Goal: Task Accomplishment & Management: Manage account settings

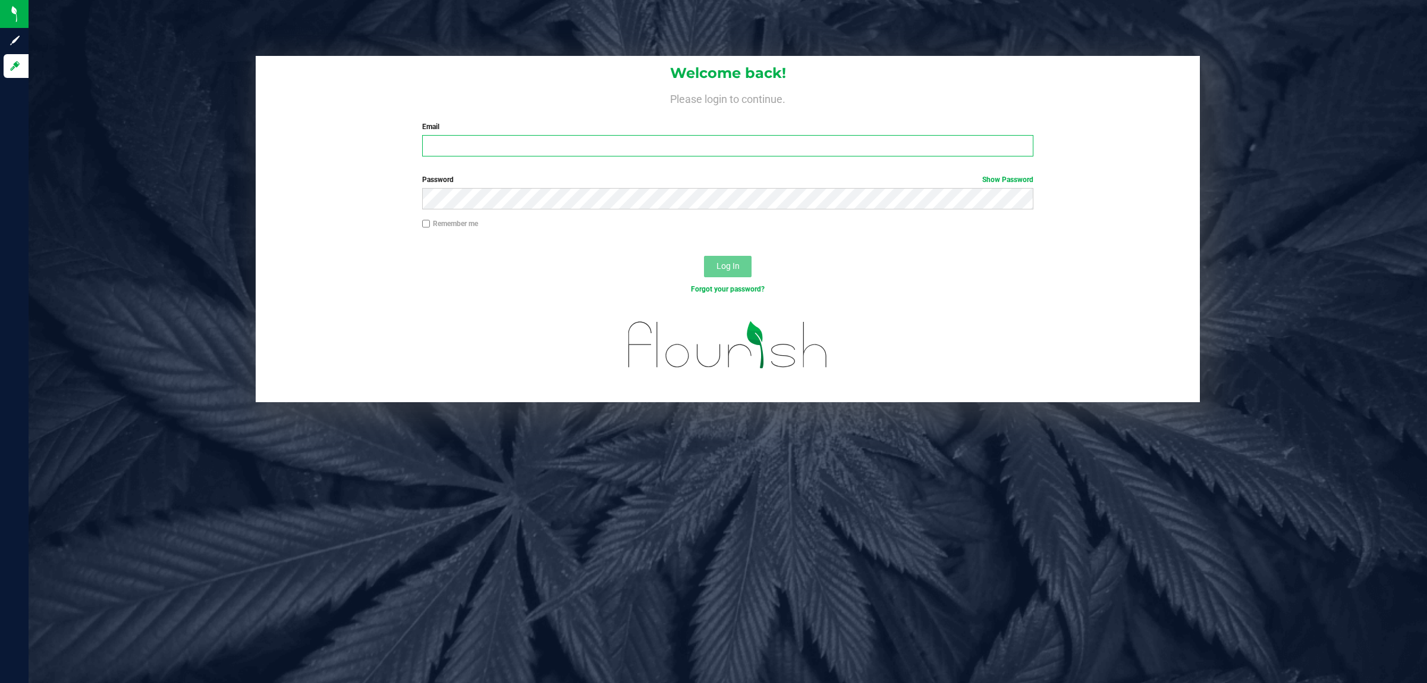
click at [562, 146] on input "Email" at bounding box center [728, 145] width 612 height 21
type input "[EMAIL_ADDRESS][DOMAIN_NAME]"
click at [728, 263] on span "Log In" at bounding box center [727, 266] width 23 height 10
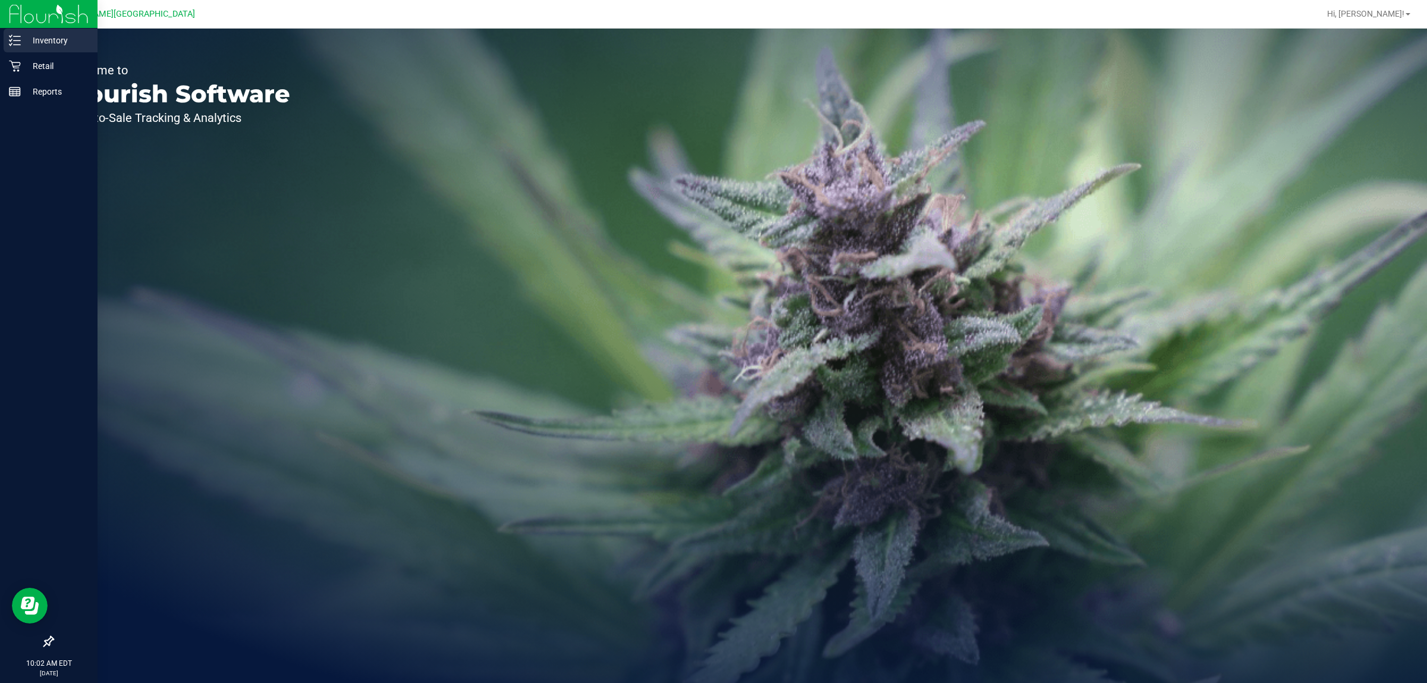
click at [15, 43] on icon at bounding box center [15, 40] width 12 height 12
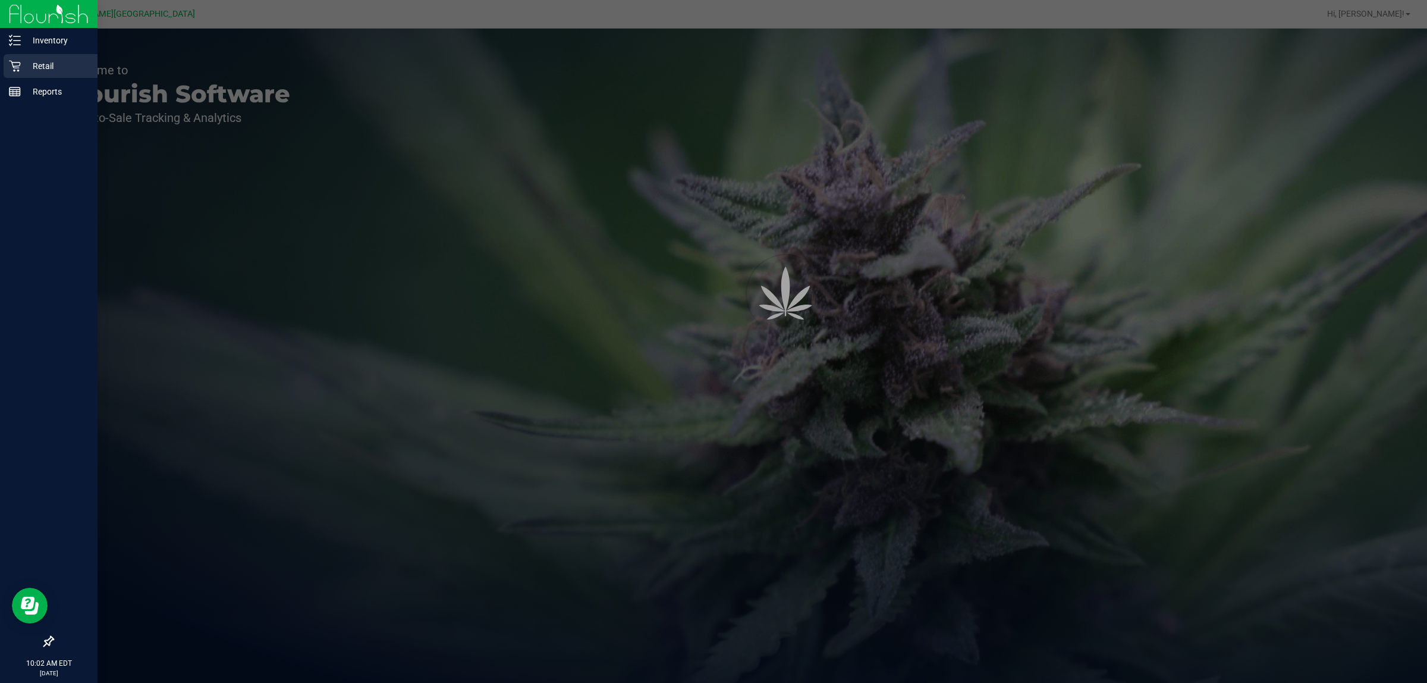
click at [16, 67] on icon at bounding box center [15, 66] width 12 height 12
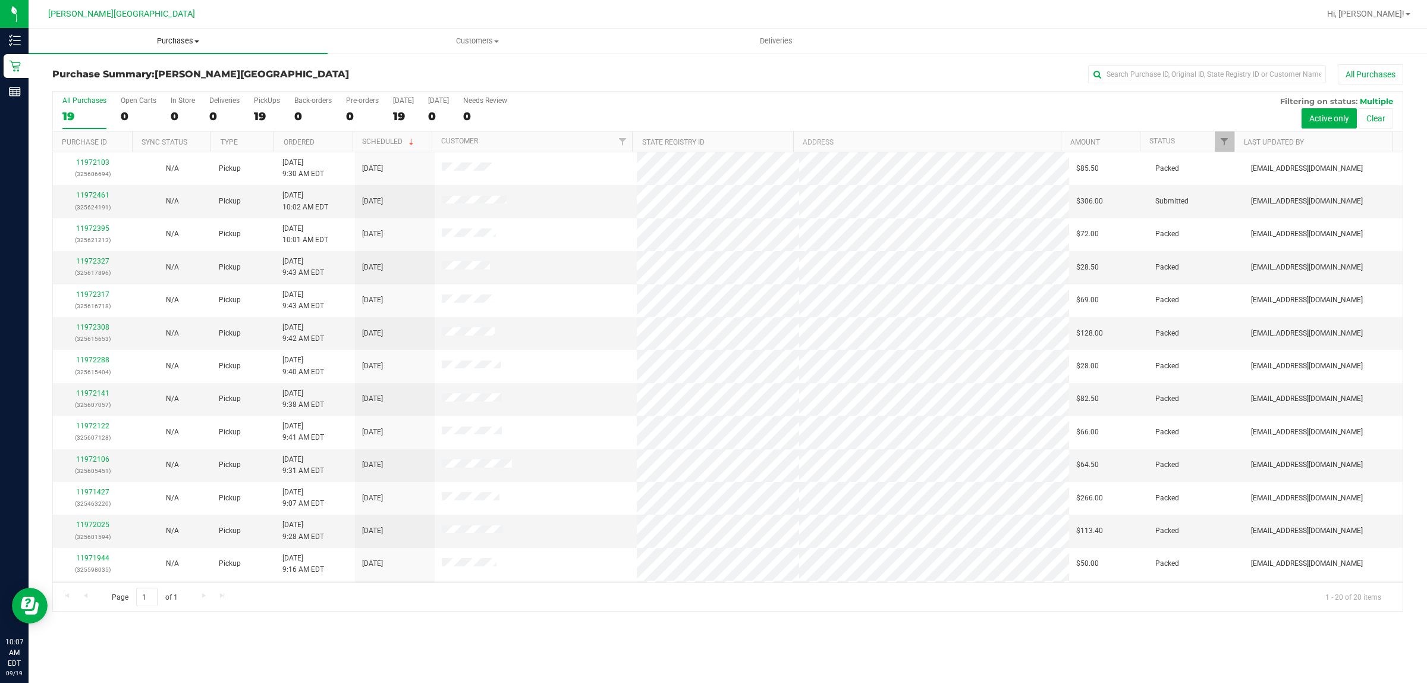
click at [183, 39] on span "Purchases" at bounding box center [178, 41] width 299 height 11
click at [147, 81] on li "Fulfillment" at bounding box center [178, 86] width 299 height 14
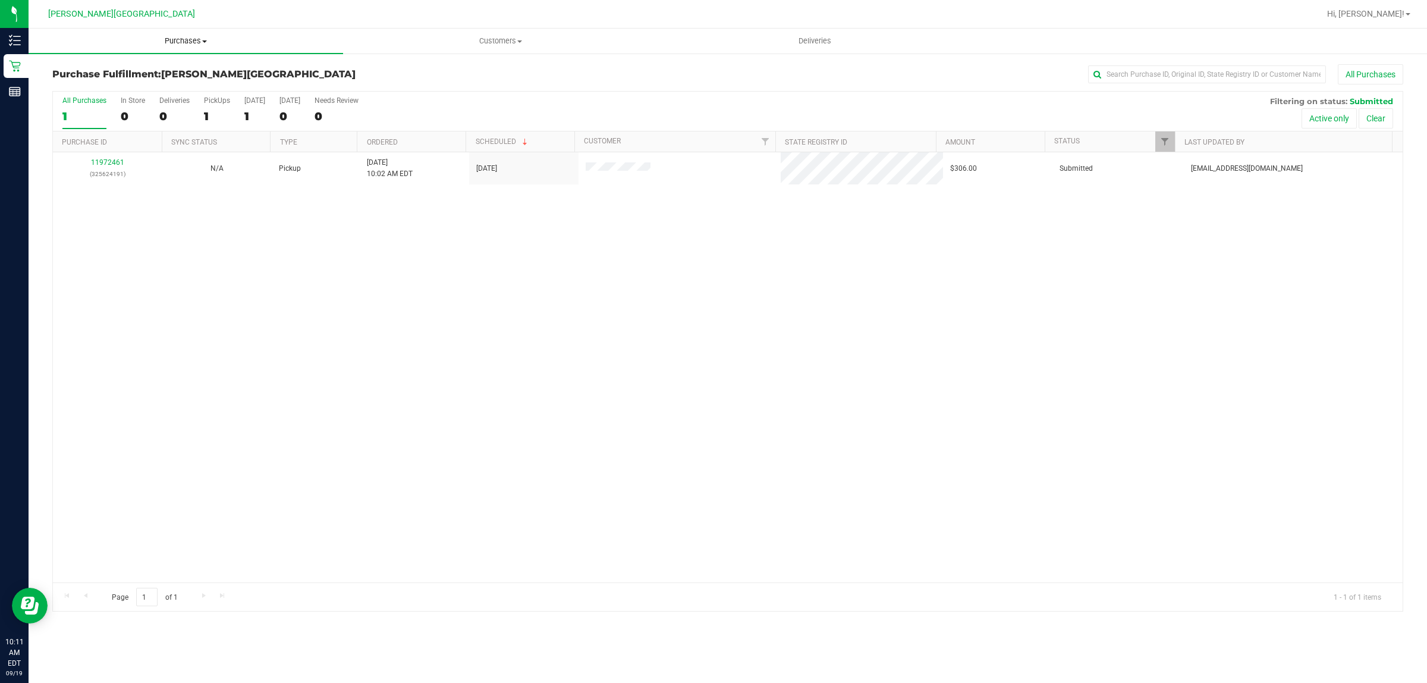
click at [188, 42] on span "Purchases" at bounding box center [186, 41] width 315 height 11
click at [129, 85] on li "Fulfillment" at bounding box center [186, 86] width 315 height 14
click at [173, 36] on span "Purchases" at bounding box center [186, 41] width 315 height 11
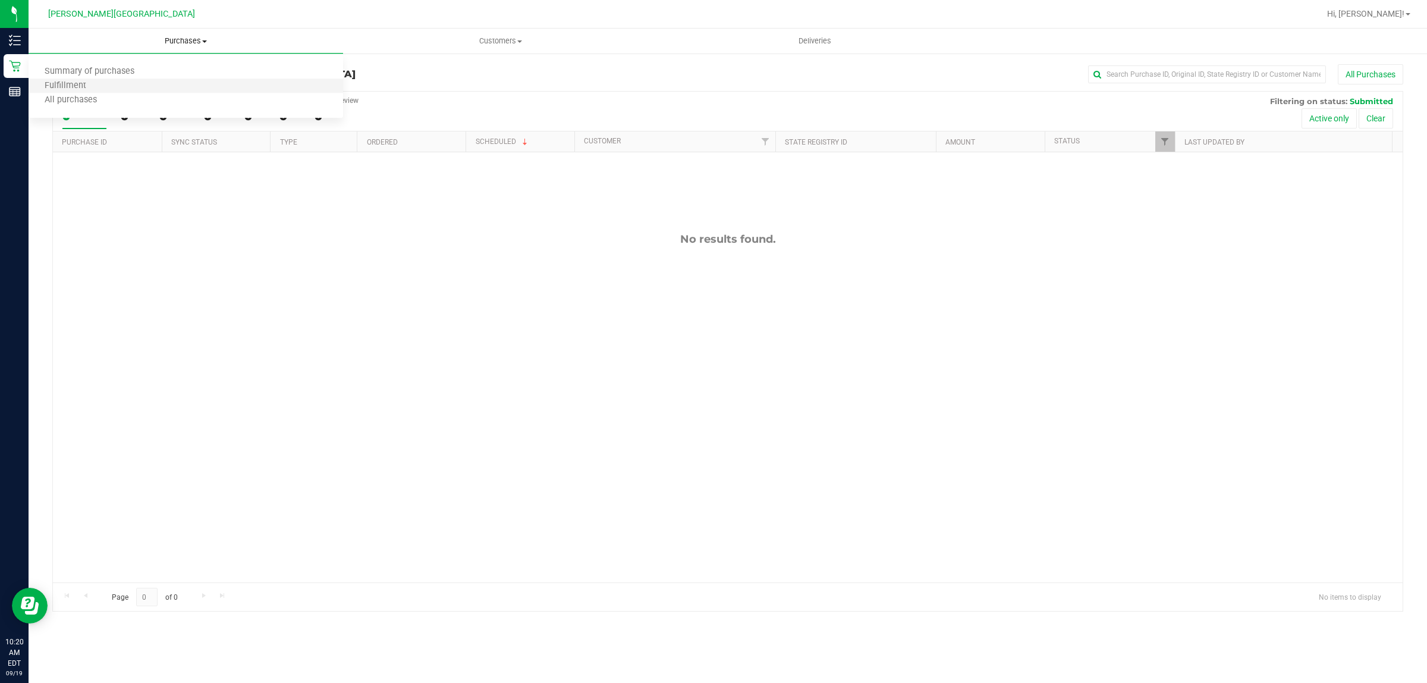
click at [129, 84] on li "Fulfillment" at bounding box center [186, 86] width 315 height 14
drag, startPoint x: 541, startPoint y: 296, endPoint x: 534, endPoint y: 294, distance: 7.4
click at [540, 296] on div "No results found." at bounding box center [728, 407] width 1350 height 510
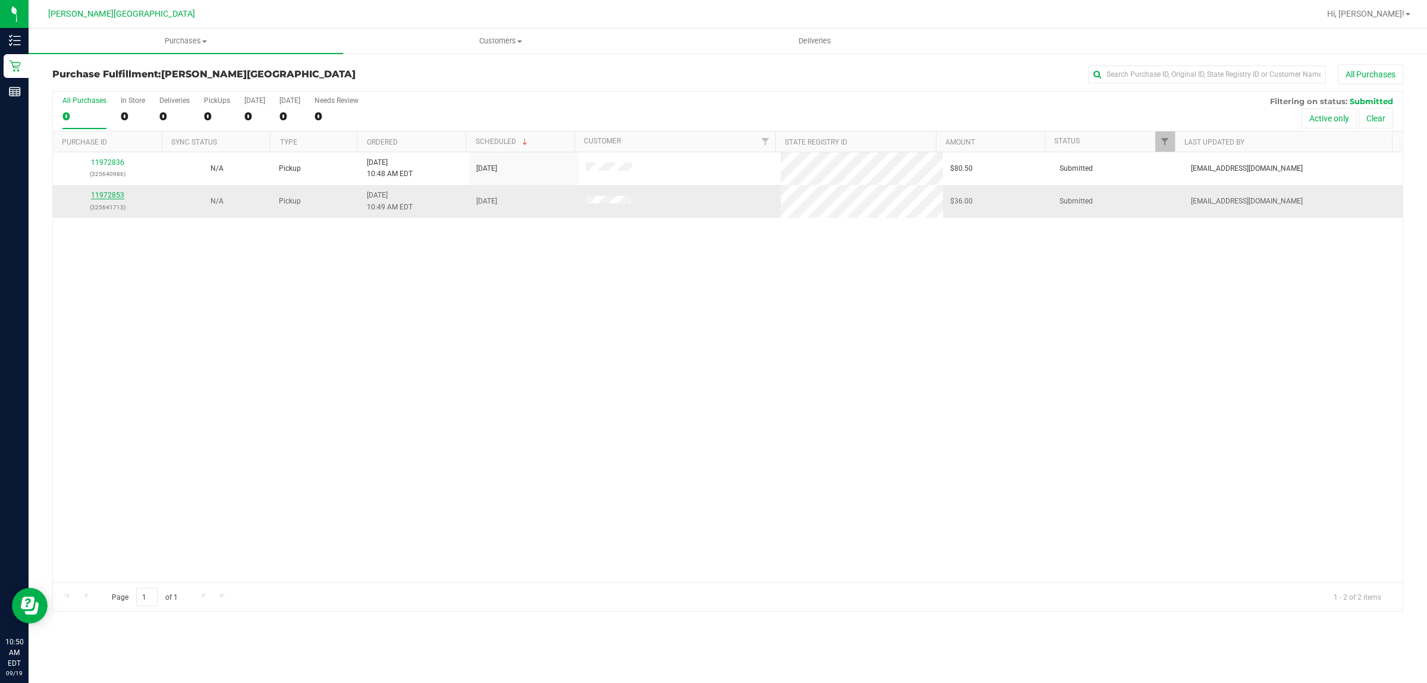
click at [111, 195] on link "11972853" at bounding box center [107, 195] width 33 height 8
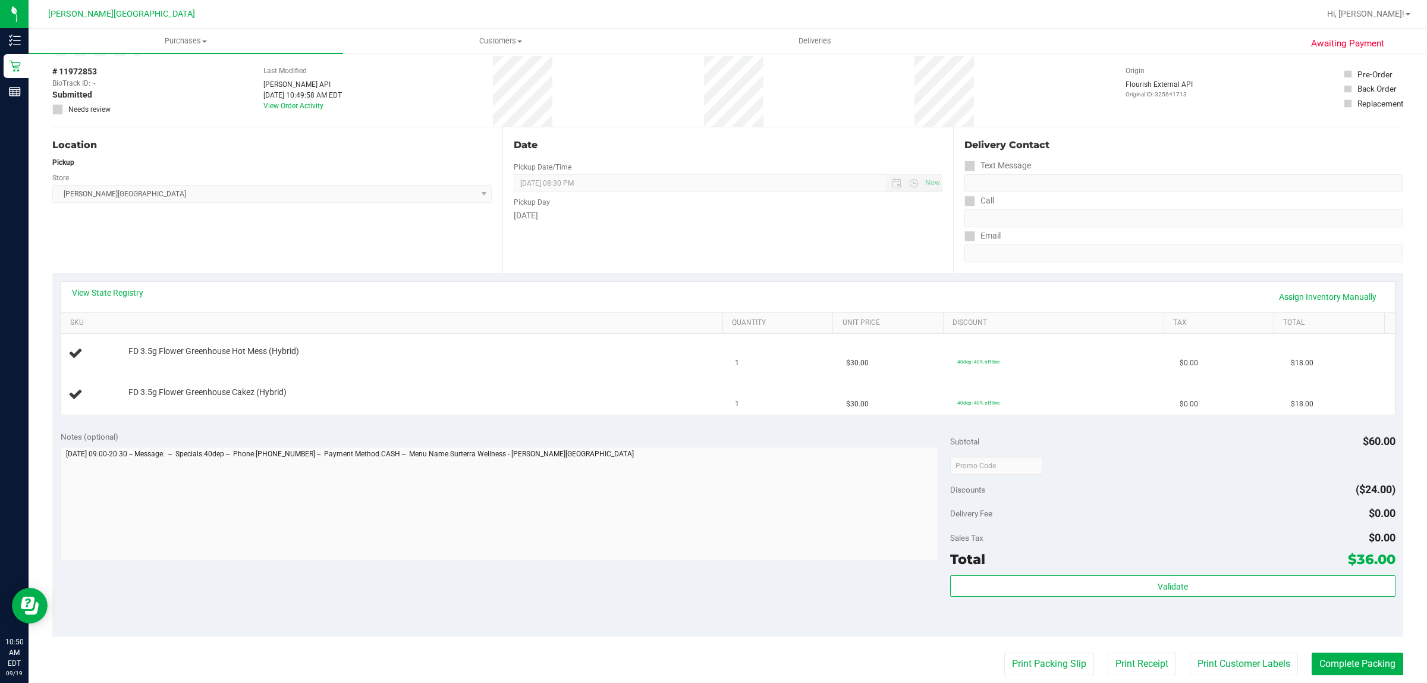
scroll to position [74, 0]
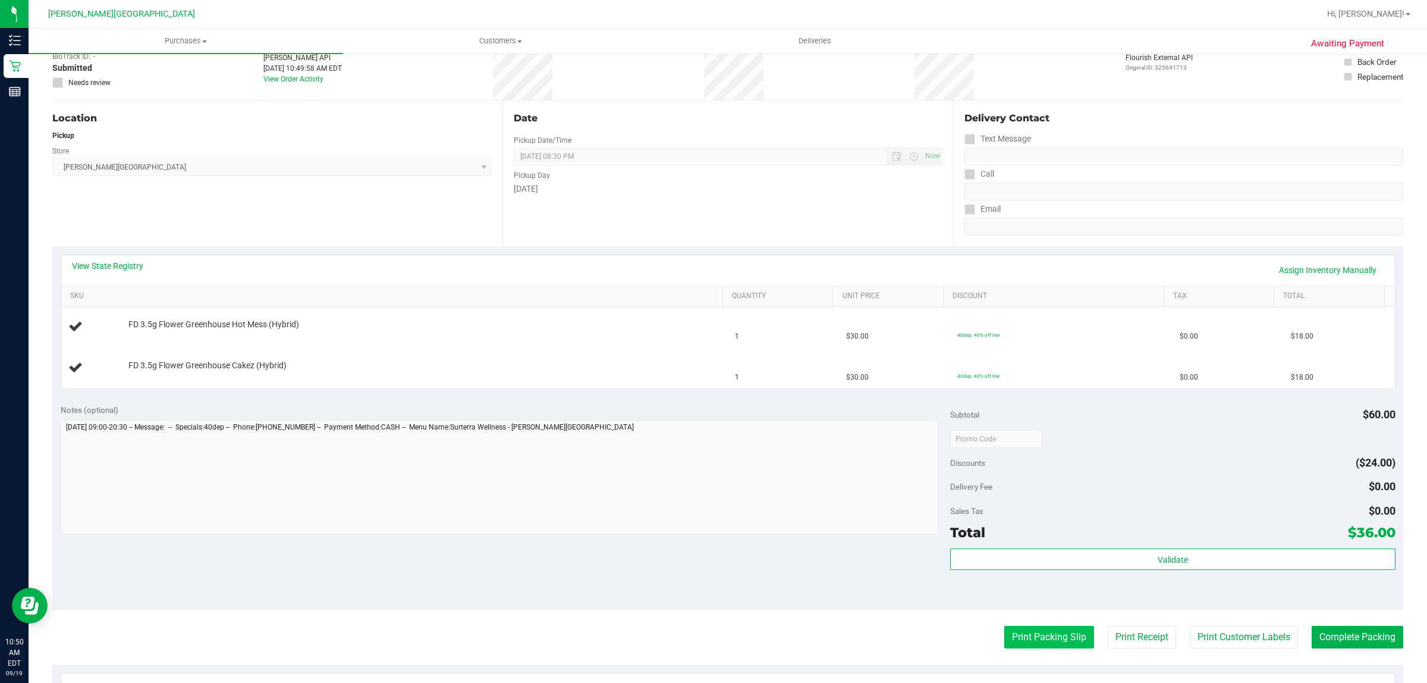
click at [1026, 643] on button "Print Packing Slip" at bounding box center [1049, 636] width 90 height 23
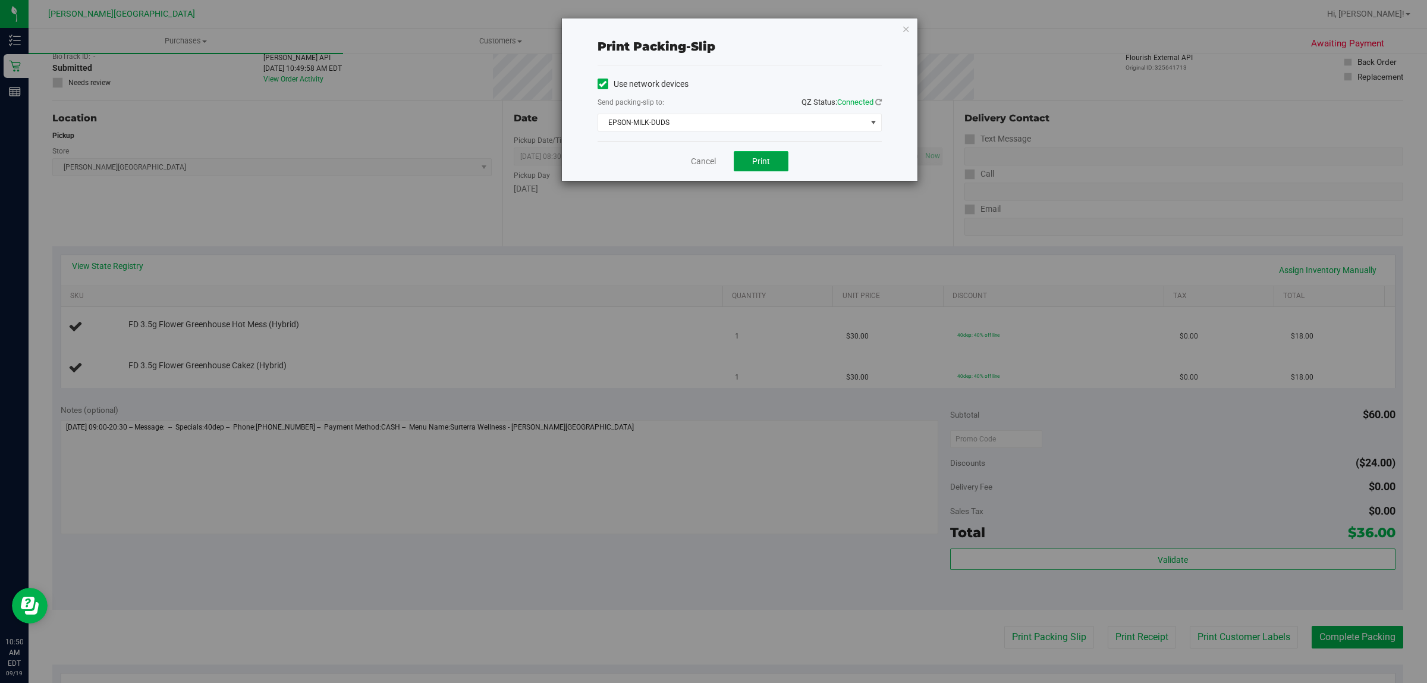
click at [759, 161] on span "Print" at bounding box center [761, 161] width 18 height 10
click at [768, 124] on span "EPSON-MILK-DUDS" at bounding box center [732, 122] width 268 height 17
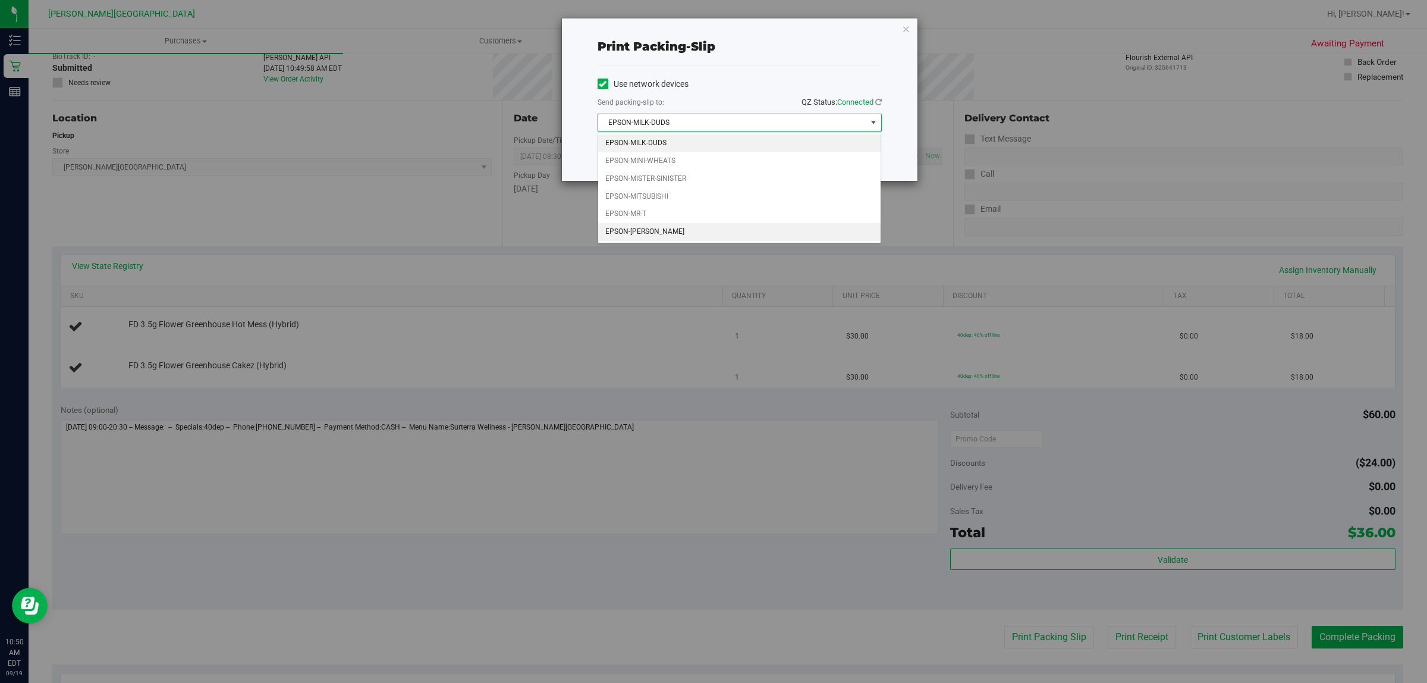
click at [727, 237] on li "EPSON-[PERSON_NAME]" at bounding box center [739, 232] width 283 height 18
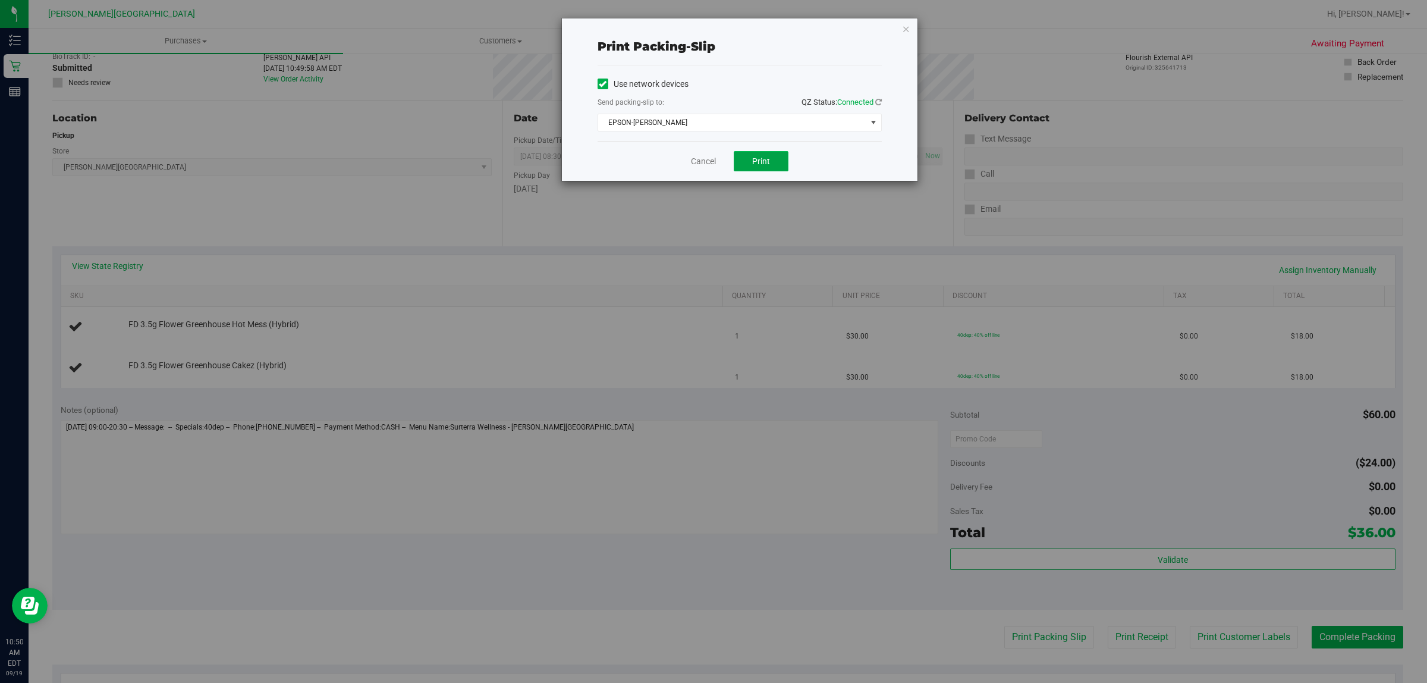
click at [765, 156] on button "Print" at bounding box center [761, 161] width 55 height 20
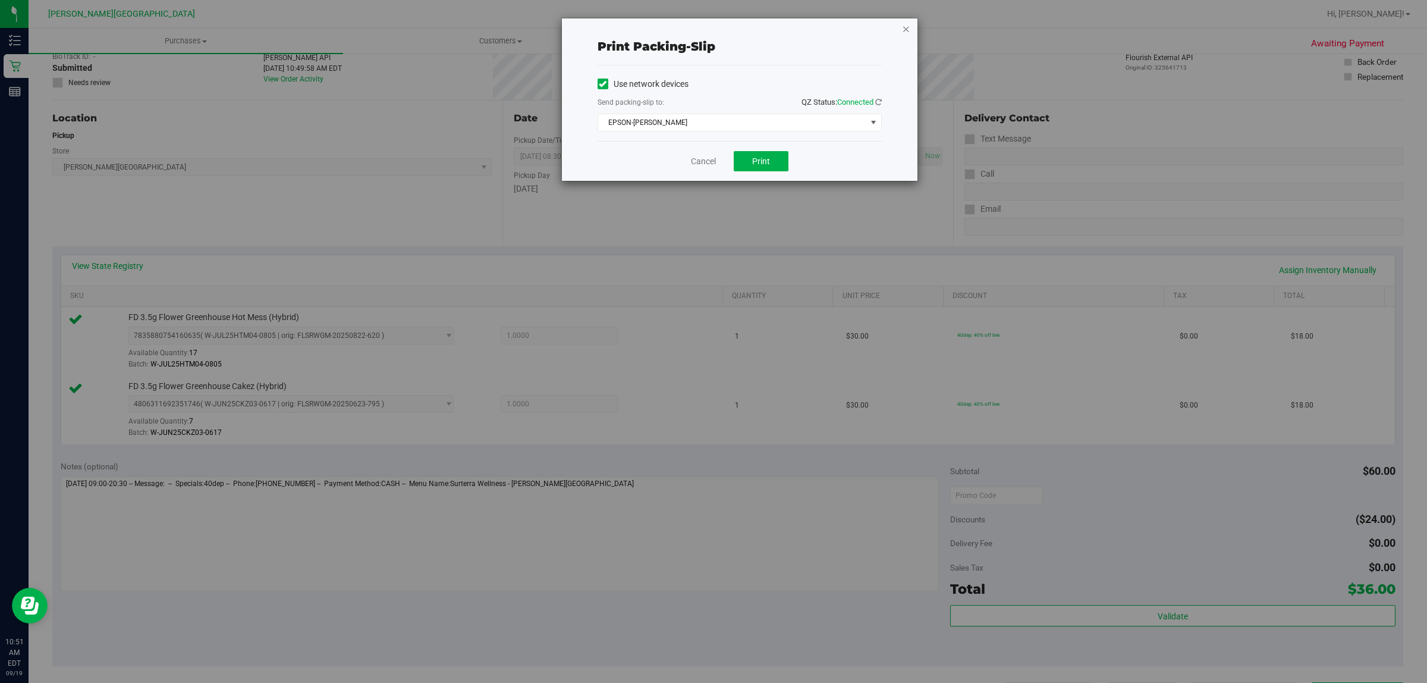
click at [907, 25] on icon "button" at bounding box center [906, 28] width 8 height 14
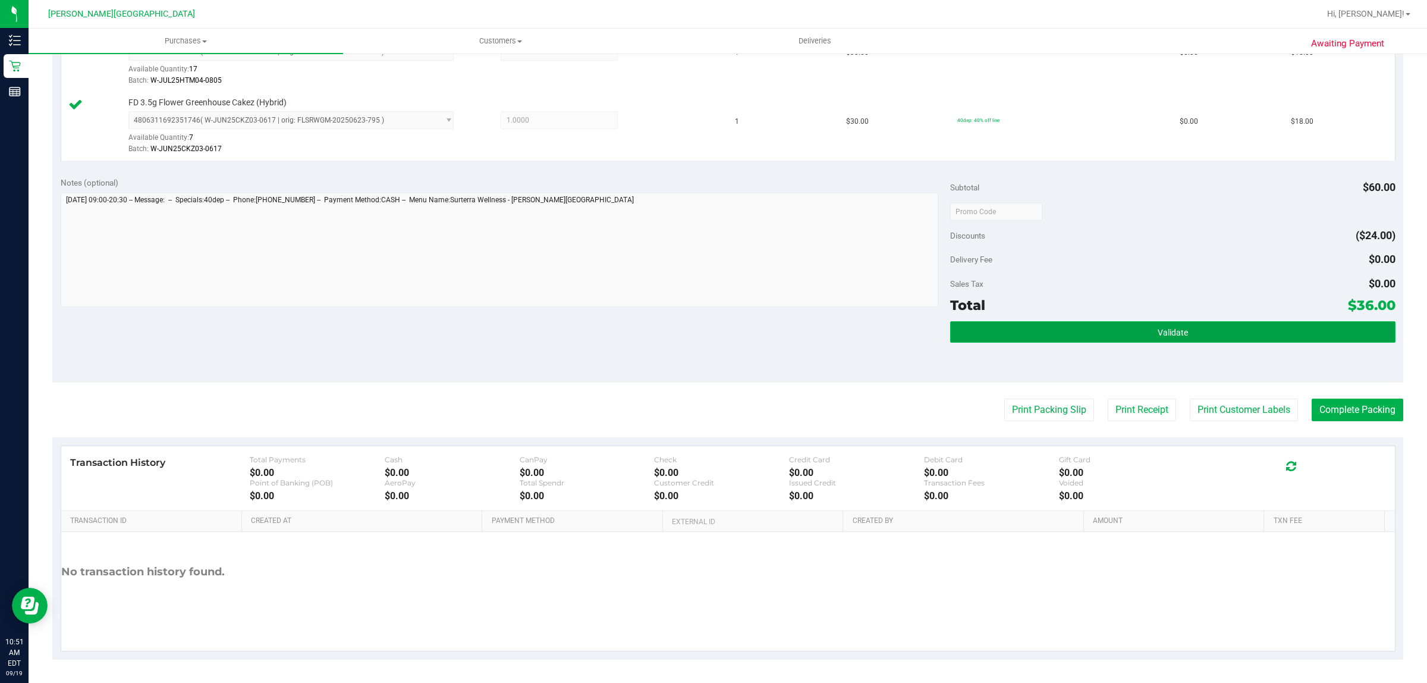
click at [1215, 321] on button "Validate" at bounding box center [1172, 331] width 445 height 21
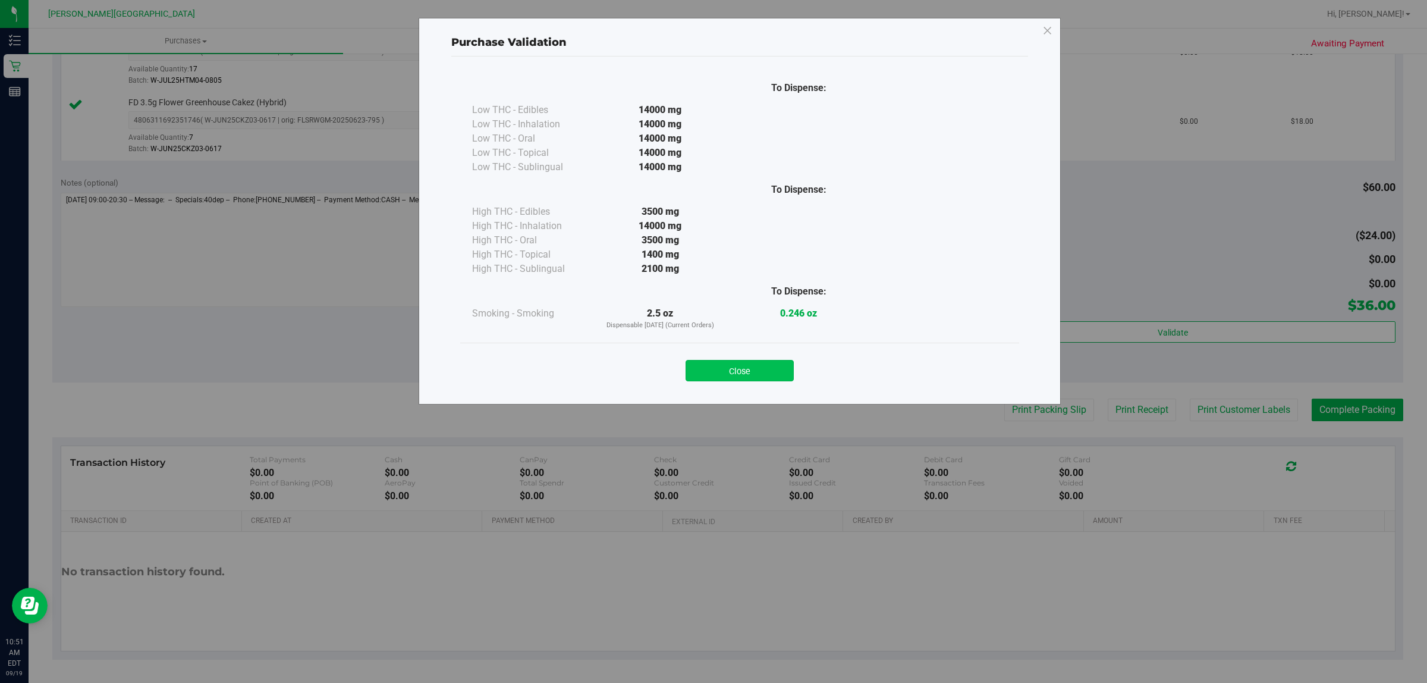
click at [713, 369] on button "Close" at bounding box center [740, 370] width 108 height 21
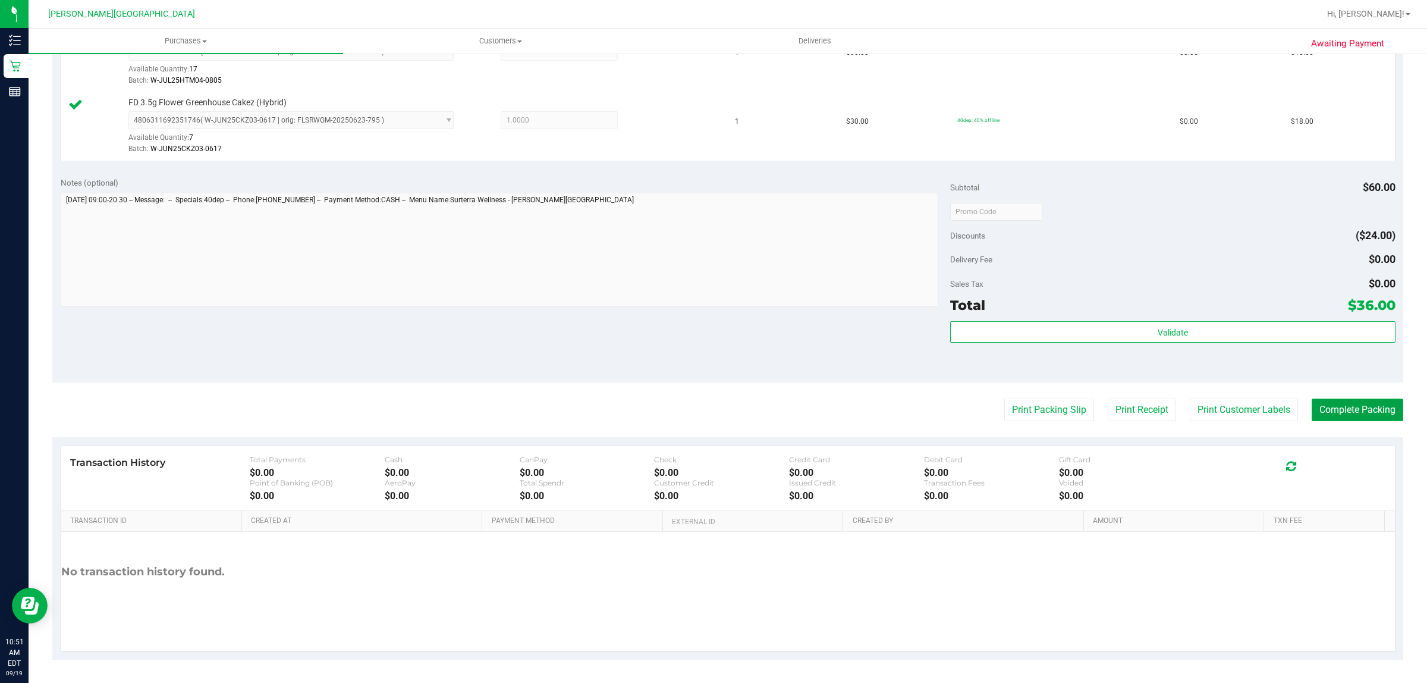
click at [1345, 411] on button "Complete Packing" at bounding box center [1358, 409] width 92 height 23
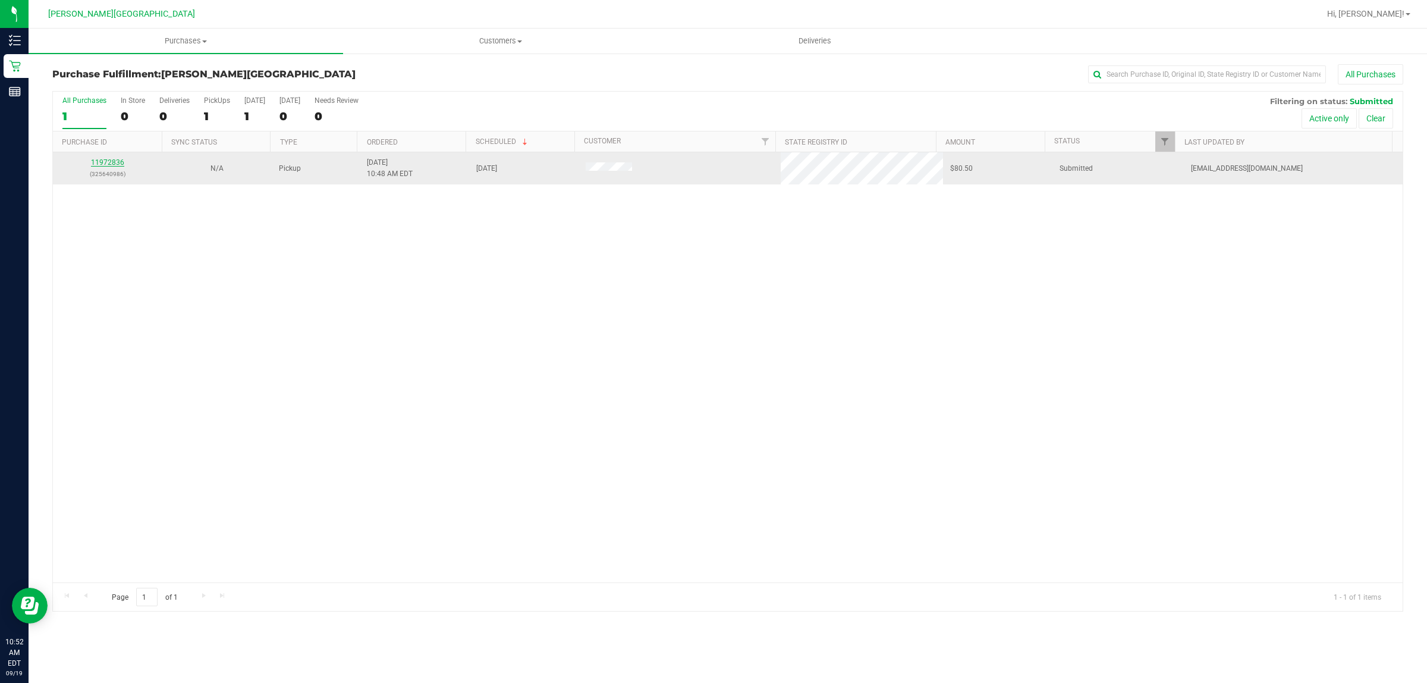
click at [106, 165] on link "11972836" at bounding box center [107, 162] width 33 height 8
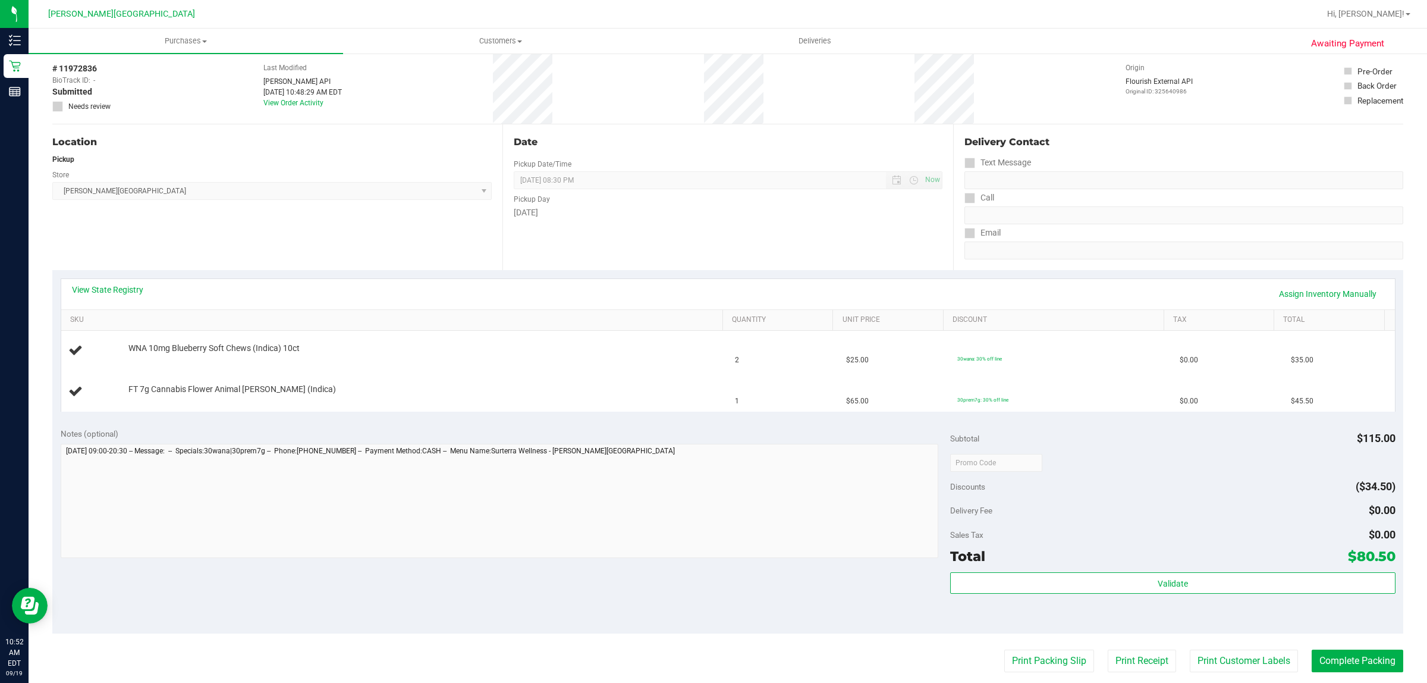
scroll to position [149, 0]
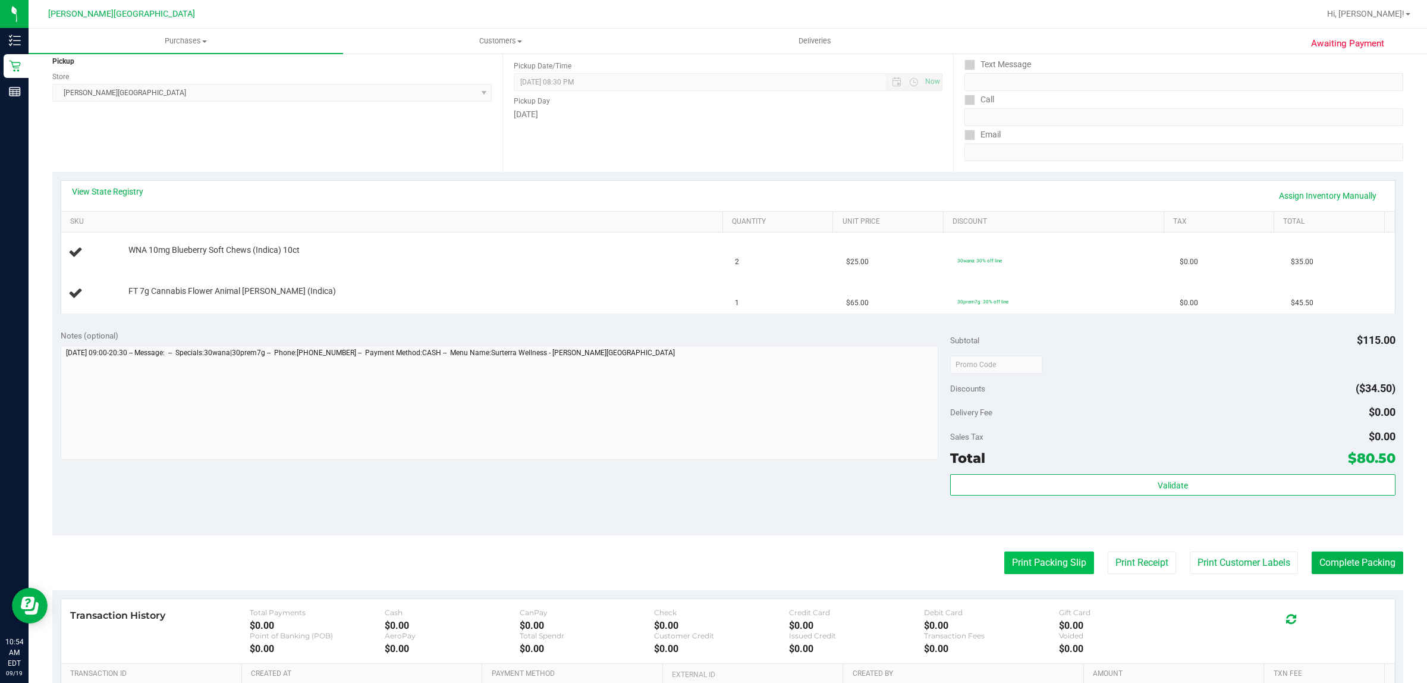
click at [1020, 560] on button "Print Packing Slip" at bounding box center [1049, 562] width 90 height 23
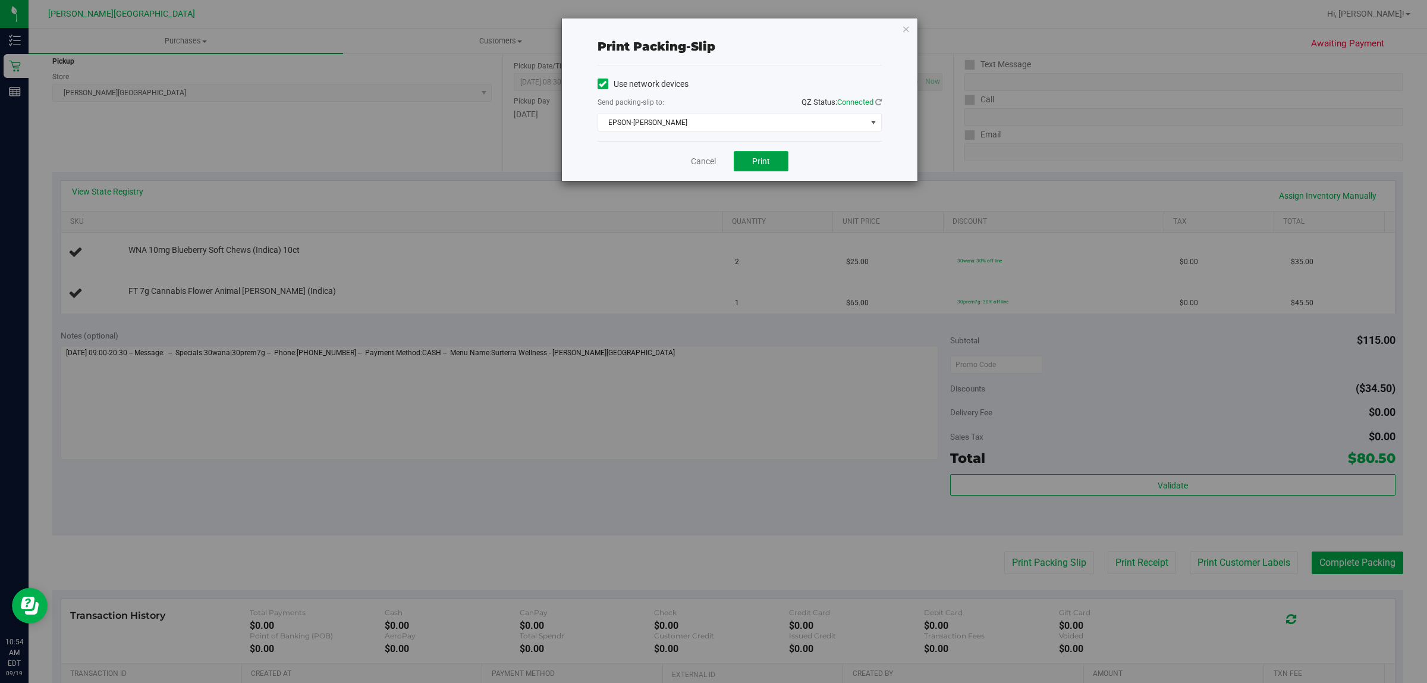
click at [768, 164] on span "Print" at bounding box center [761, 161] width 18 height 10
click at [905, 30] on icon "button" at bounding box center [906, 28] width 8 height 14
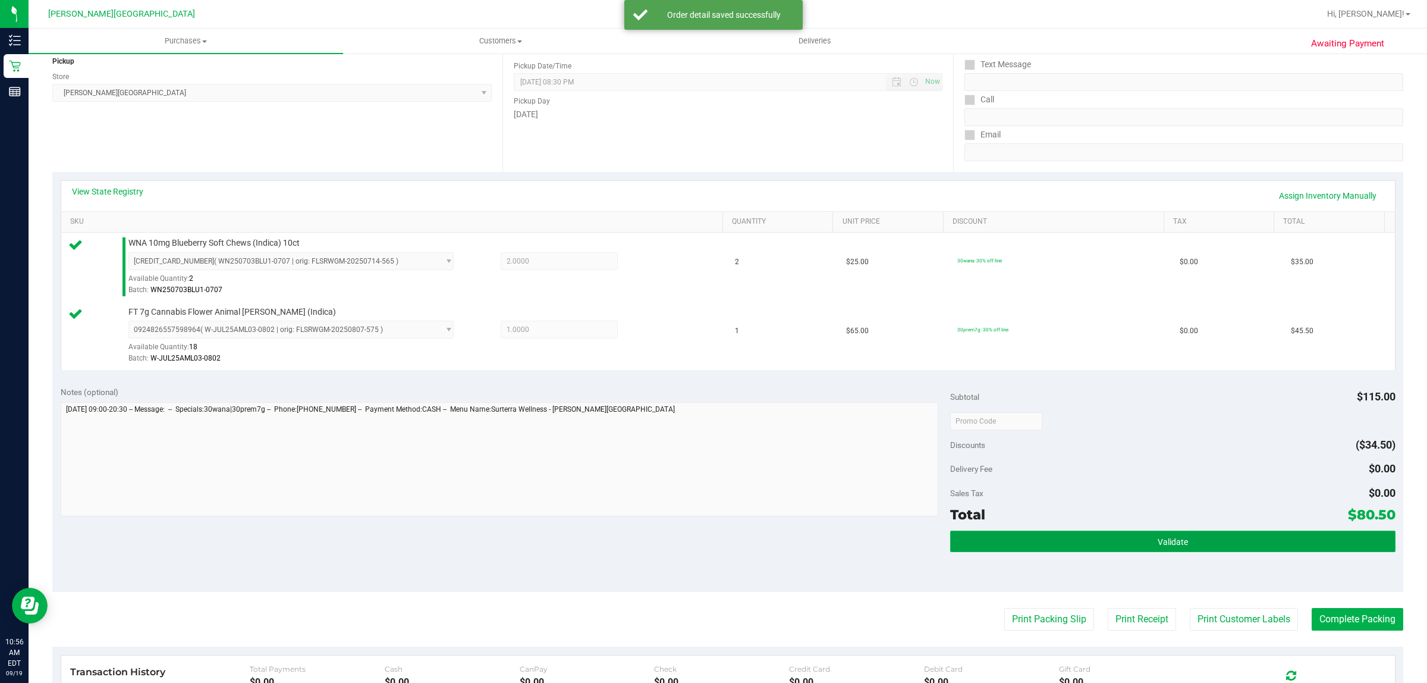
click at [1035, 545] on button "Validate" at bounding box center [1172, 540] width 445 height 21
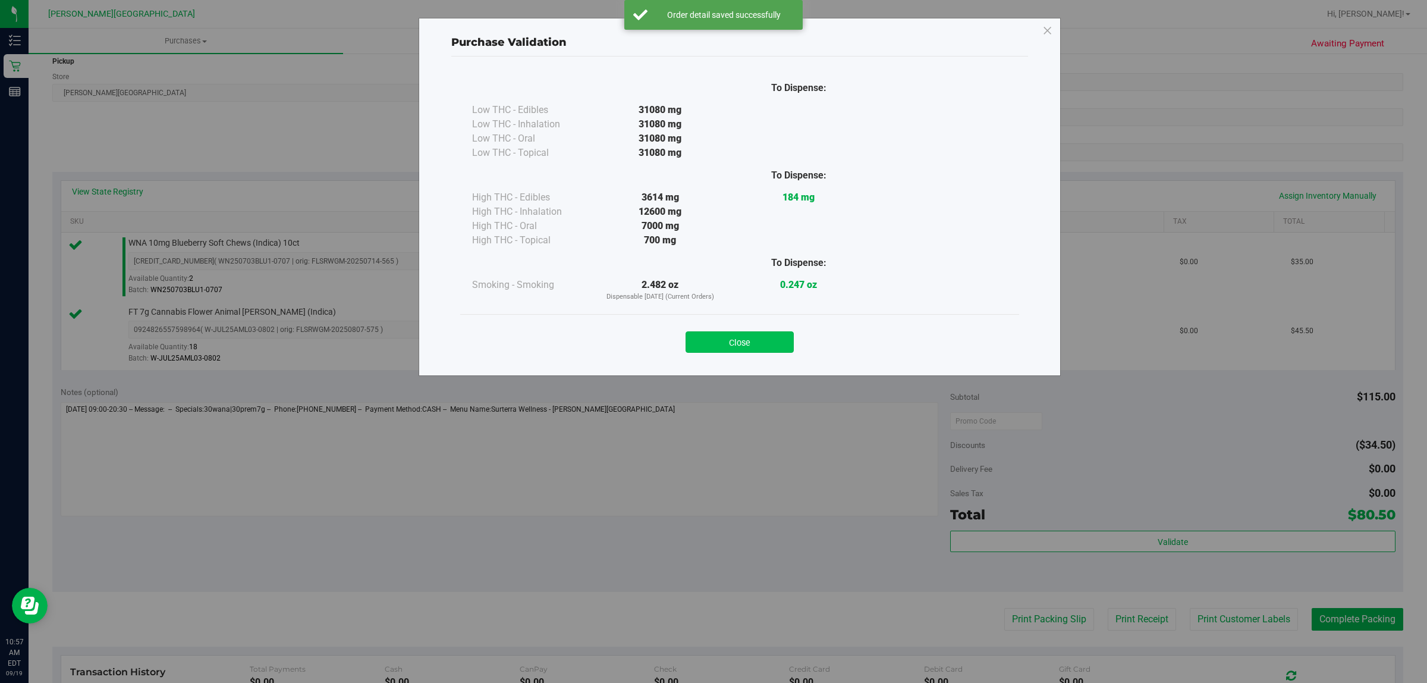
click at [771, 342] on button "Close" at bounding box center [740, 341] width 108 height 21
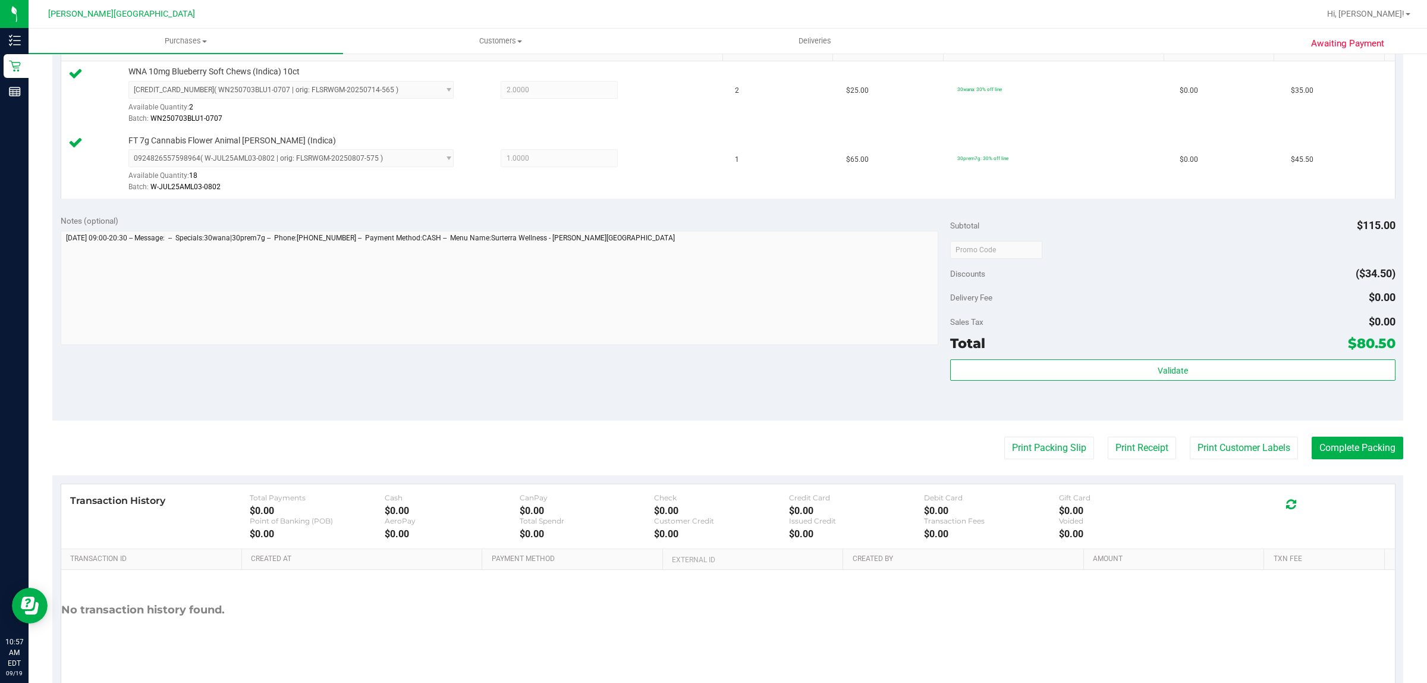
scroll to position [358, 0]
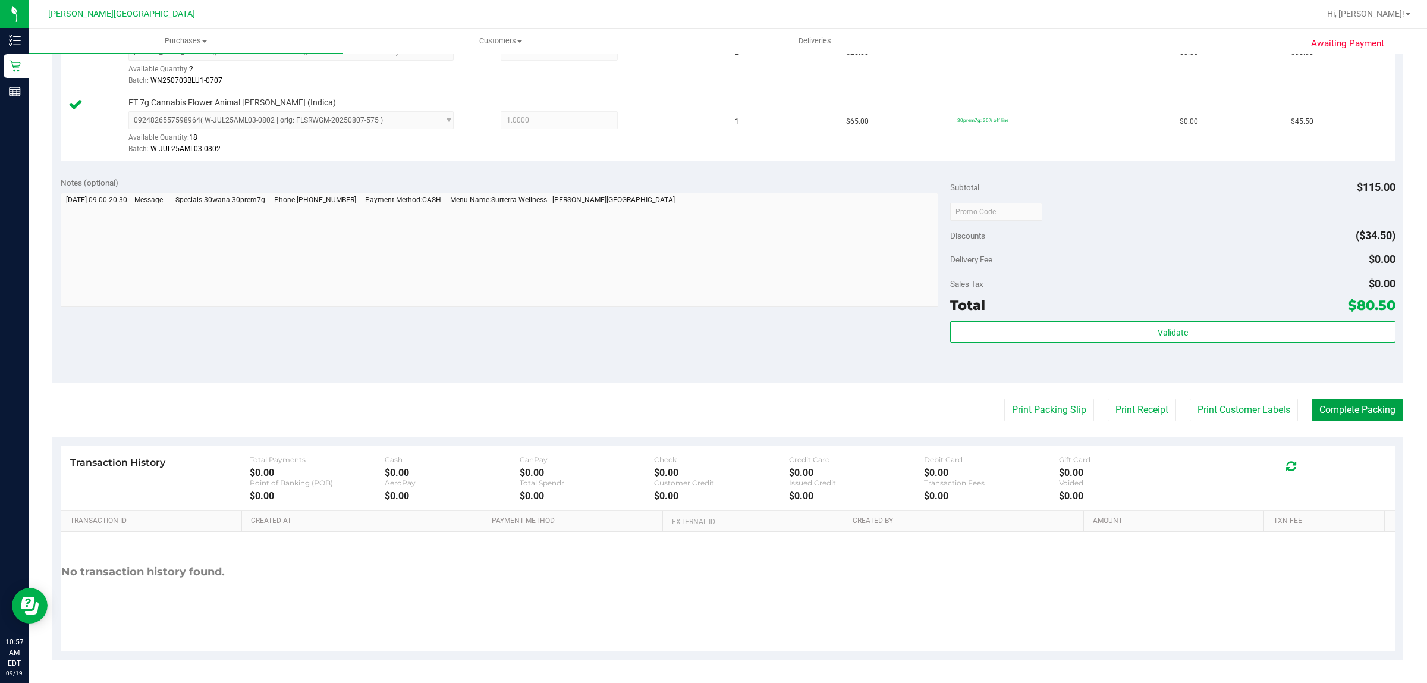
click at [1371, 406] on button "Complete Packing" at bounding box center [1358, 409] width 92 height 23
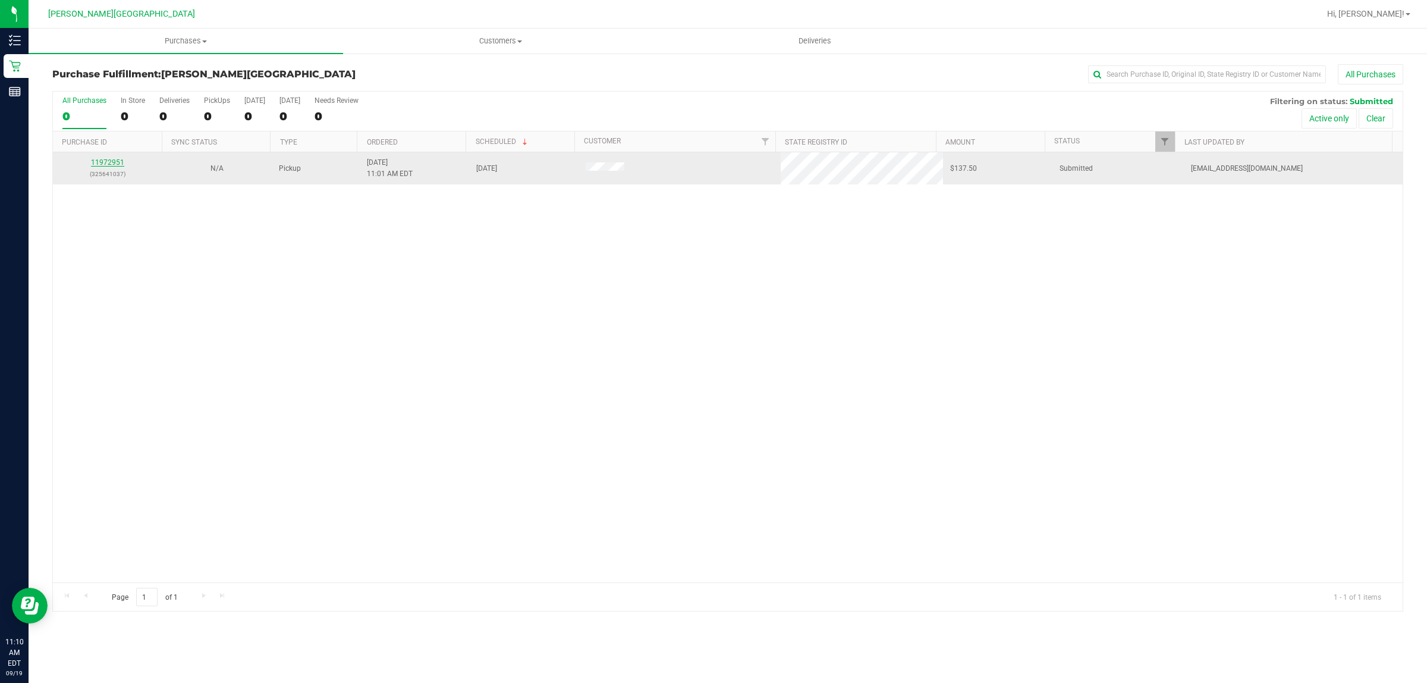
click at [118, 165] on link "11972951" at bounding box center [107, 162] width 33 height 8
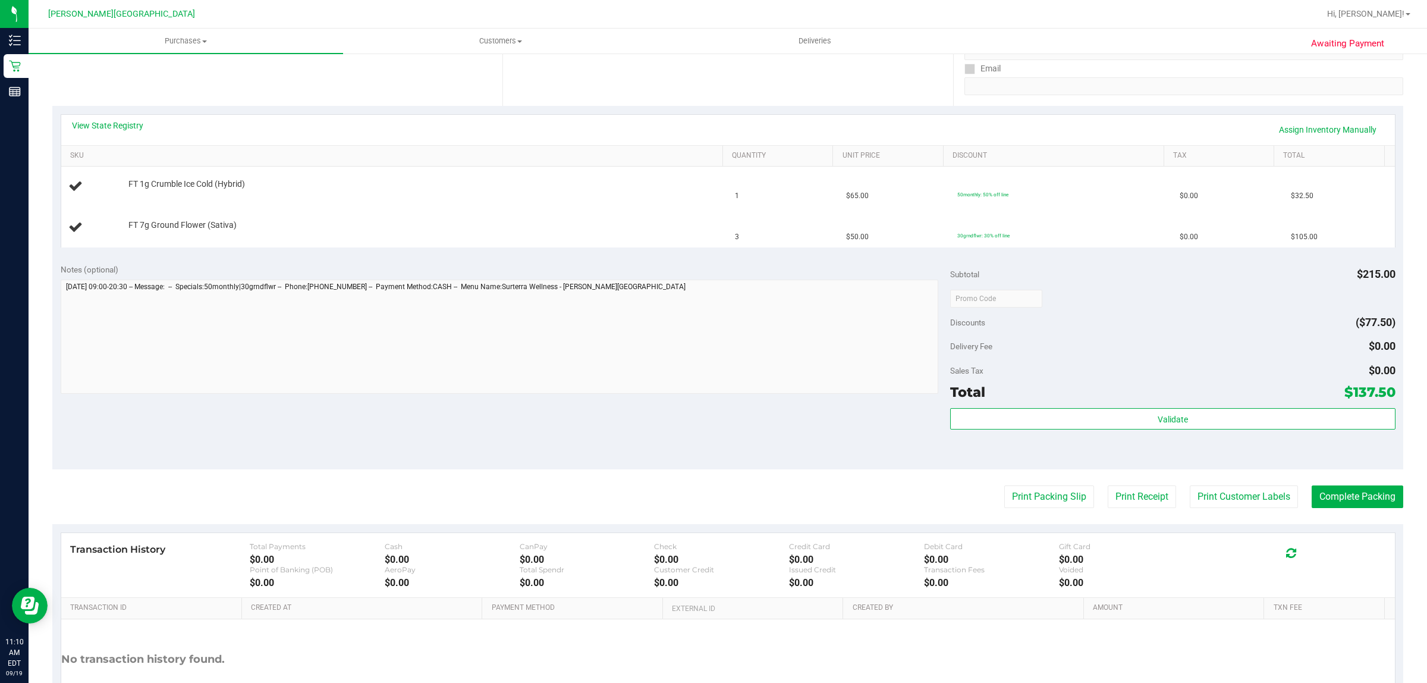
scroll to position [223, 0]
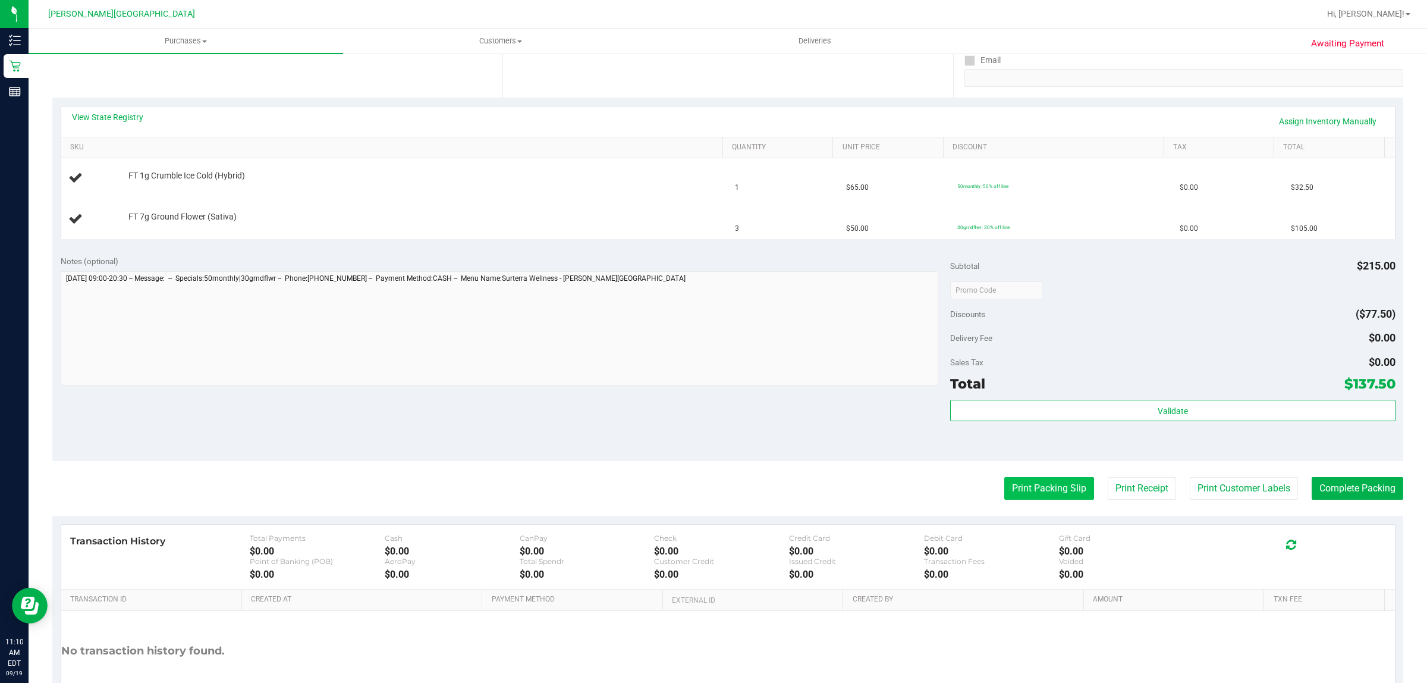
click at [1027, 491] on button "Print Packing Slip" at bounding box center [1049, 488] width 90 height 23
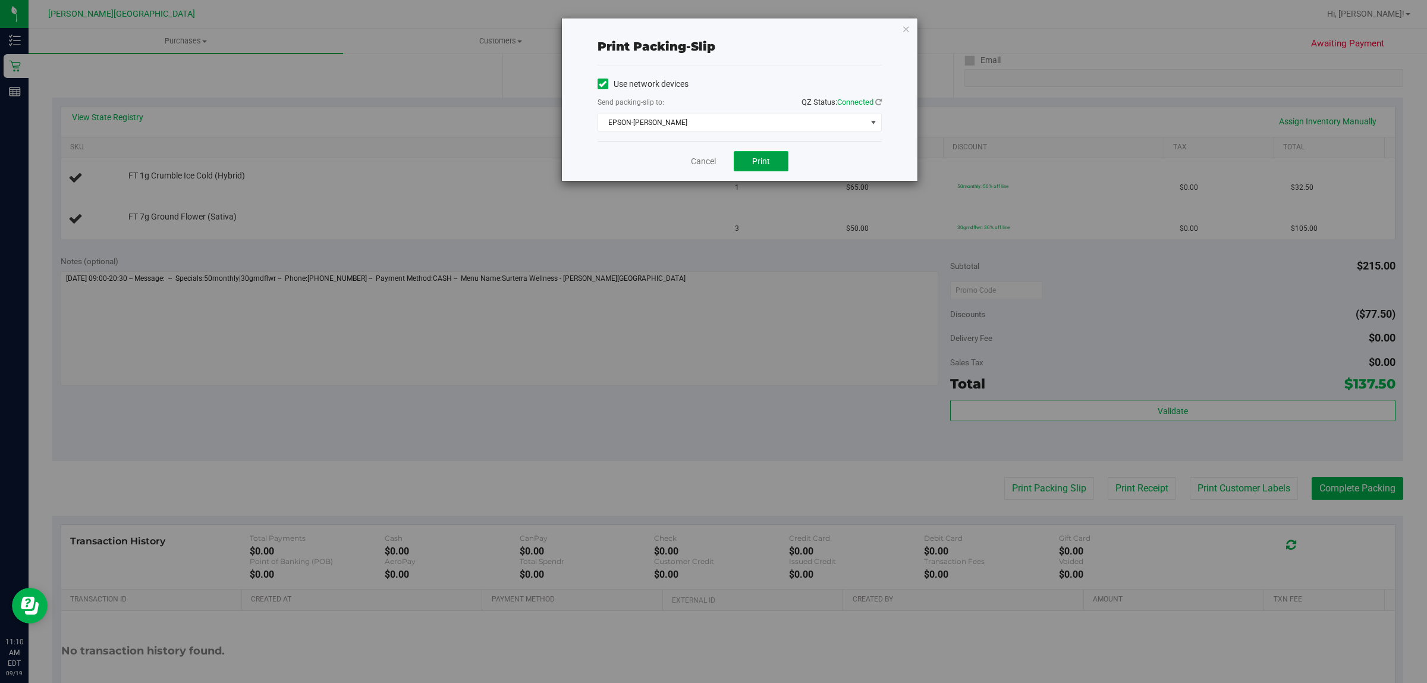
click at [750, 159] on button "Print" at bounding box center [761, 161] width 55 height 20
click at [905, 29] on icon "button" at bounding box center [906, 28] width 8 height 14
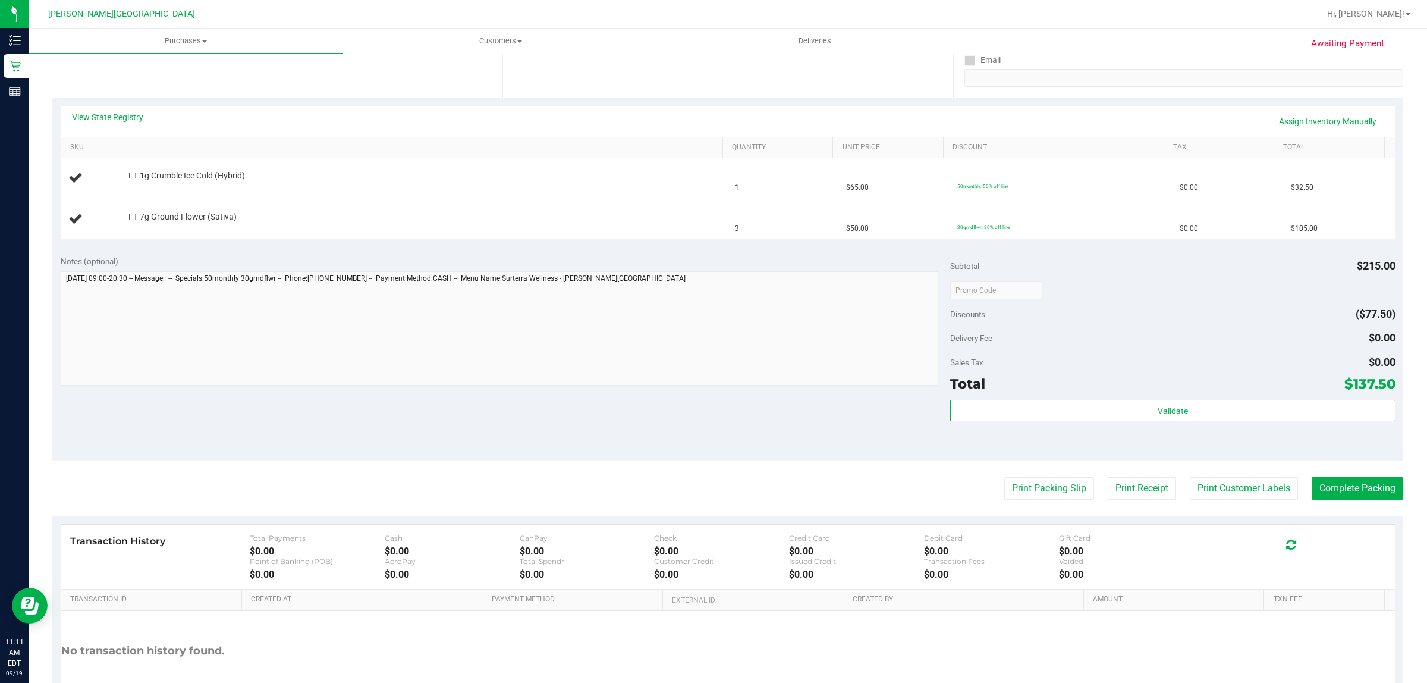
scroll to position [149, 0]
